Goal: Task Accomplishment & Management: Manage account settings

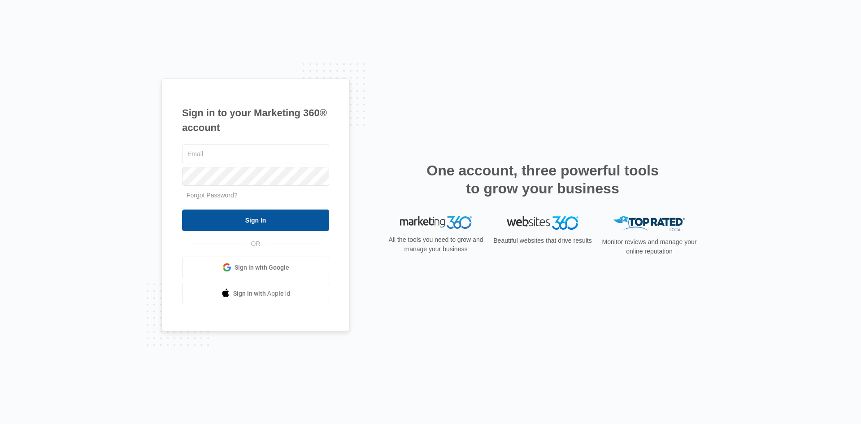
type input "[EMAIL_ADDRESS][DOMAIN_NAME]"
click at [296, 219] on input "Sign In" at bounding box center [255, 221] width 147 height 22
